Goal: Task Accomplishment & Management: Manage account settings

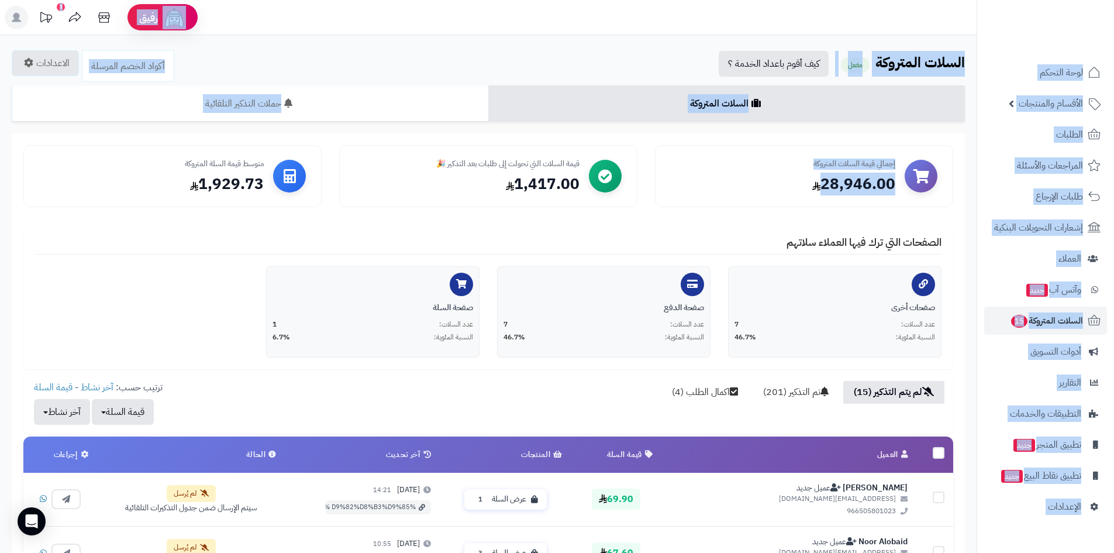
drag, startPoint x: 599, startPoint y: 199, endPoint x: 894, endPoint y: 15, distance: 347.9
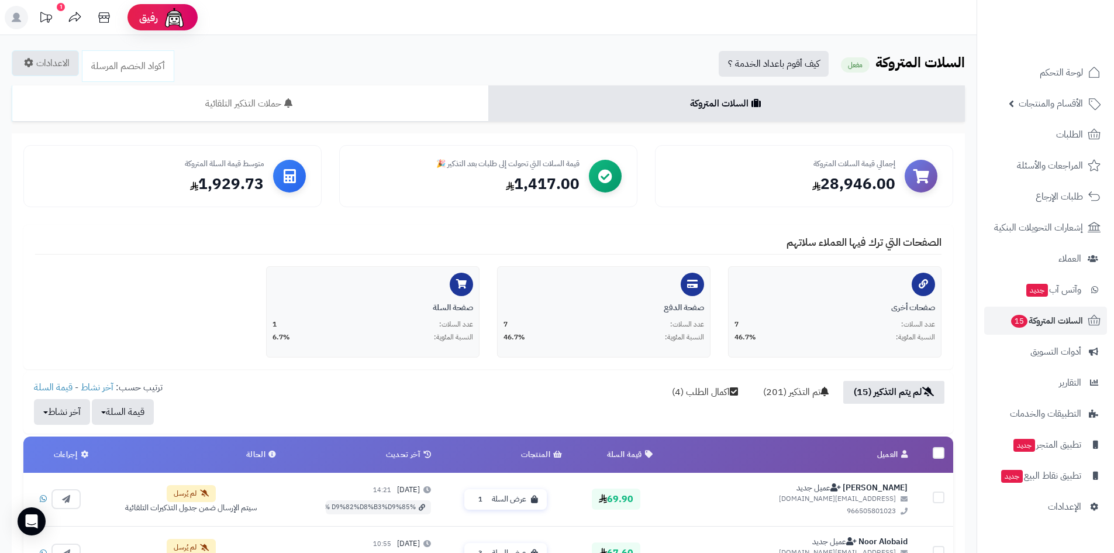
click at [636, 258] on div "الصفحات التي ترك فيها العملاء سلاتهم صفحات أخرى عدد السلات: 7 النسبة المئوية: 4…" at bounding box center [488, 297] width 930 height 144
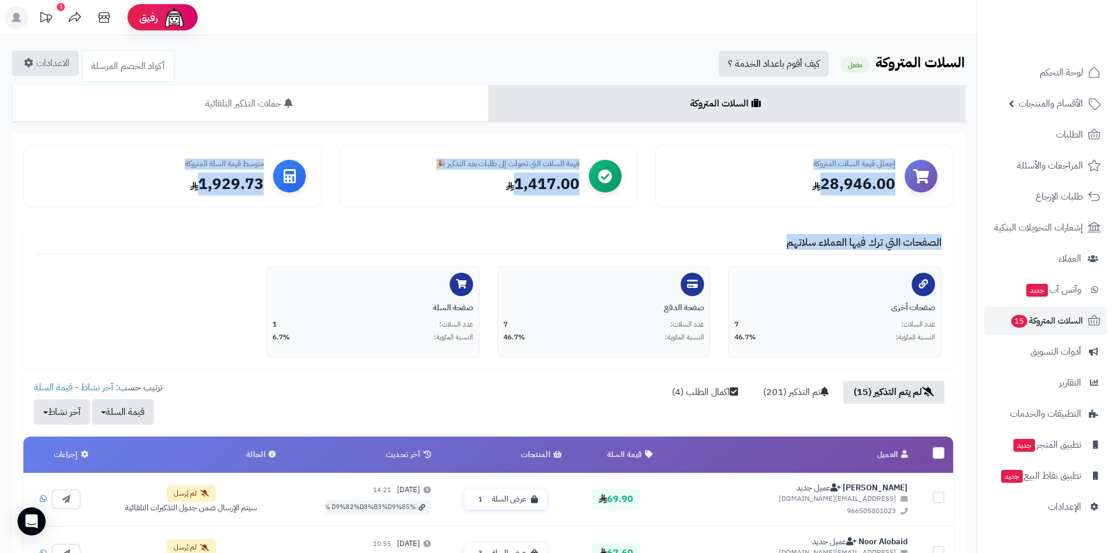
drag, startPoint x: 796, startPoint y: 225, endPoint x: 901, endPoint y: 193, distance: 109.5
click at [901, 193] on div "إجمالي قيمة السلات المتروكة 28,946.00 قيمة السلات التي تحولت إلى طلبات بعد التذ…" at bounding box center [488, 257] width 930 height 224
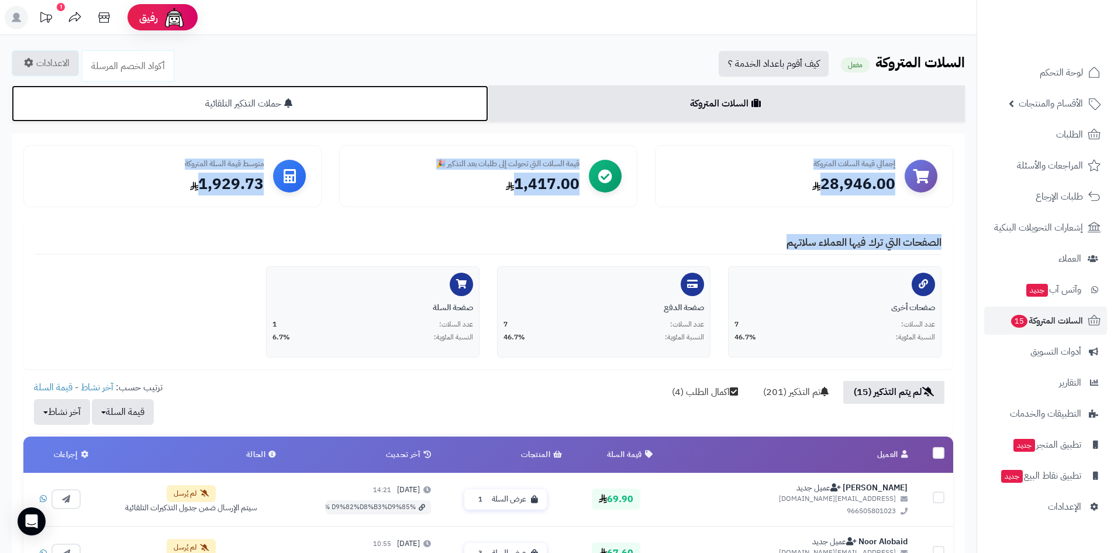
click at [366, 104] on link "حملات التذكير التلقائية" at bounding box center [250, 103] width 477 height 36
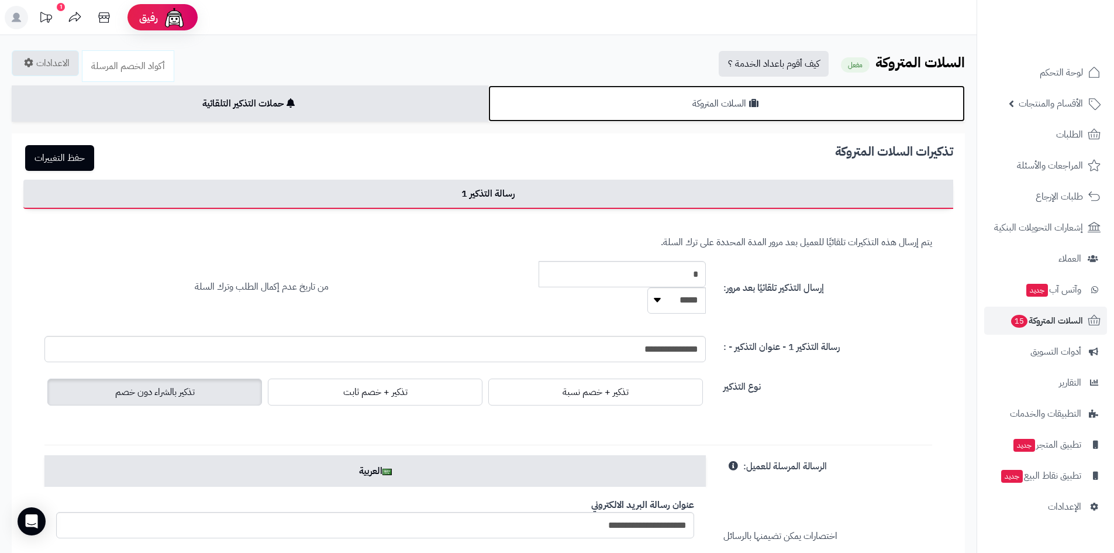
click at [646, 112] on link "السلات المتروكة" at bounding box center [726, 103] width 477 height 36
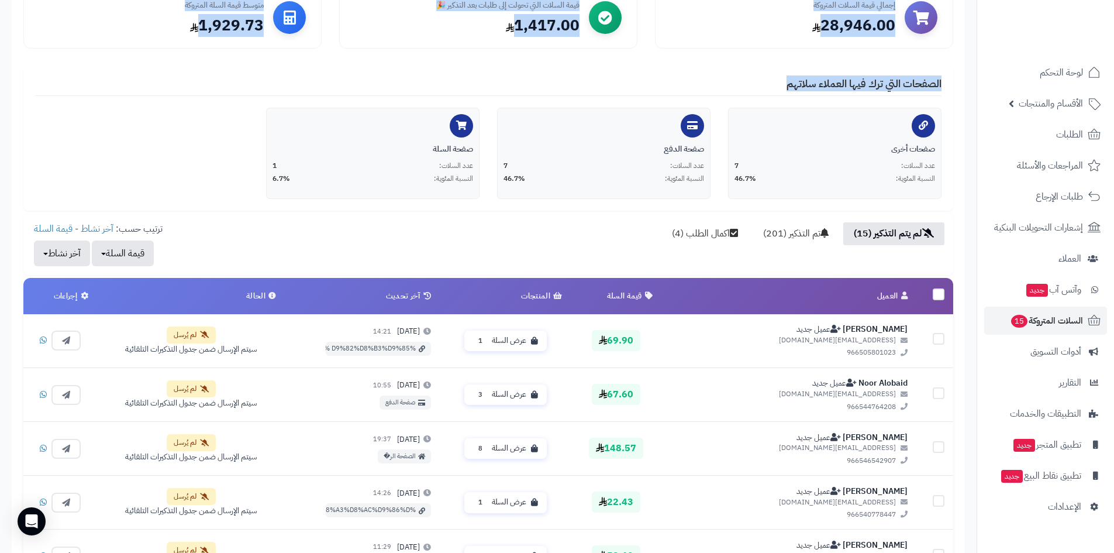
scroll to position [292, 0]
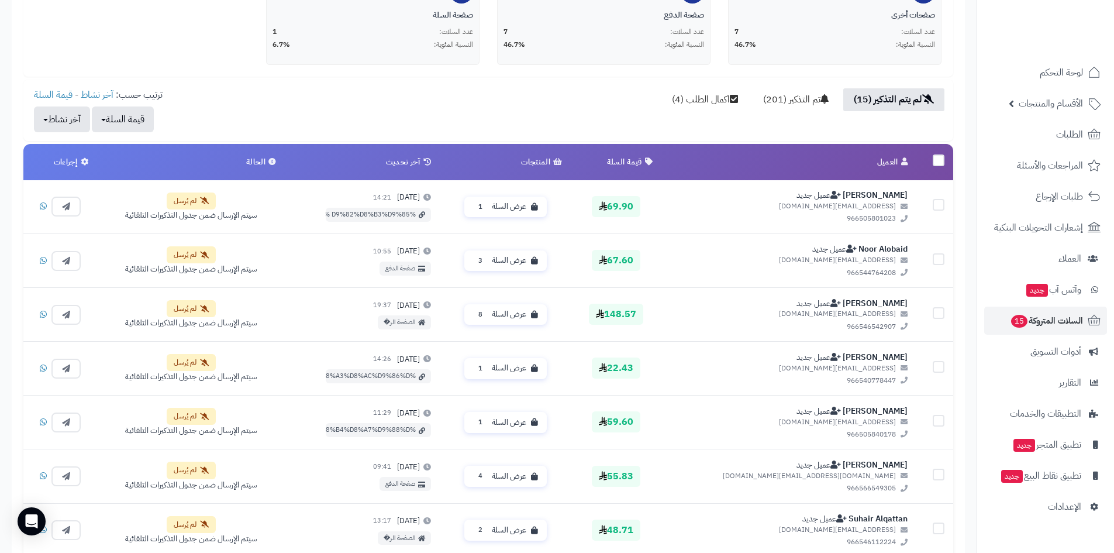
click at [620, 107] on div "لم يتم التذكير (15) تم التذكير (201) اكمال الطلب (4) ترتيب حسب: آخر نشاط - قيمة…" at bounding box center [488, 110] width 930 height 44
click at [1020, 306] on link "السلات المتروكة 15" at bounding box center [1045, 320] width 123 height 28
click at [1040, 160] on span "المراجعات والأسئلة" at bounding box center [1050, 165] width 65 height 16
click at [1050, 137] on link "الطلبات" at bounding box center [1045, 134] width 123 height 28
